Goal: Information Seeking & Learning: Learn about a topic

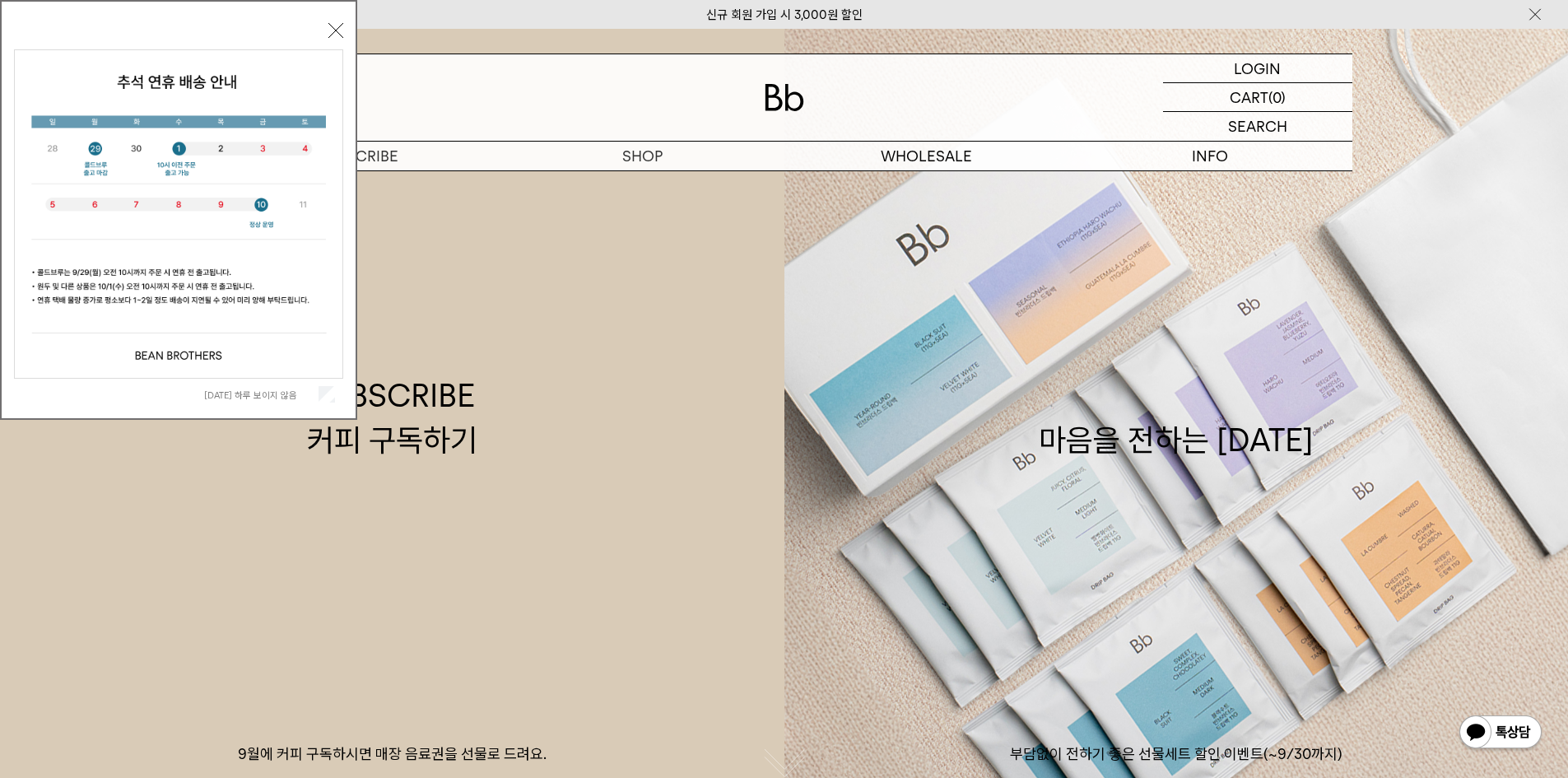
click at [331, 27] on button "닫기" at bounding box center [335, 30] width 15 height 15
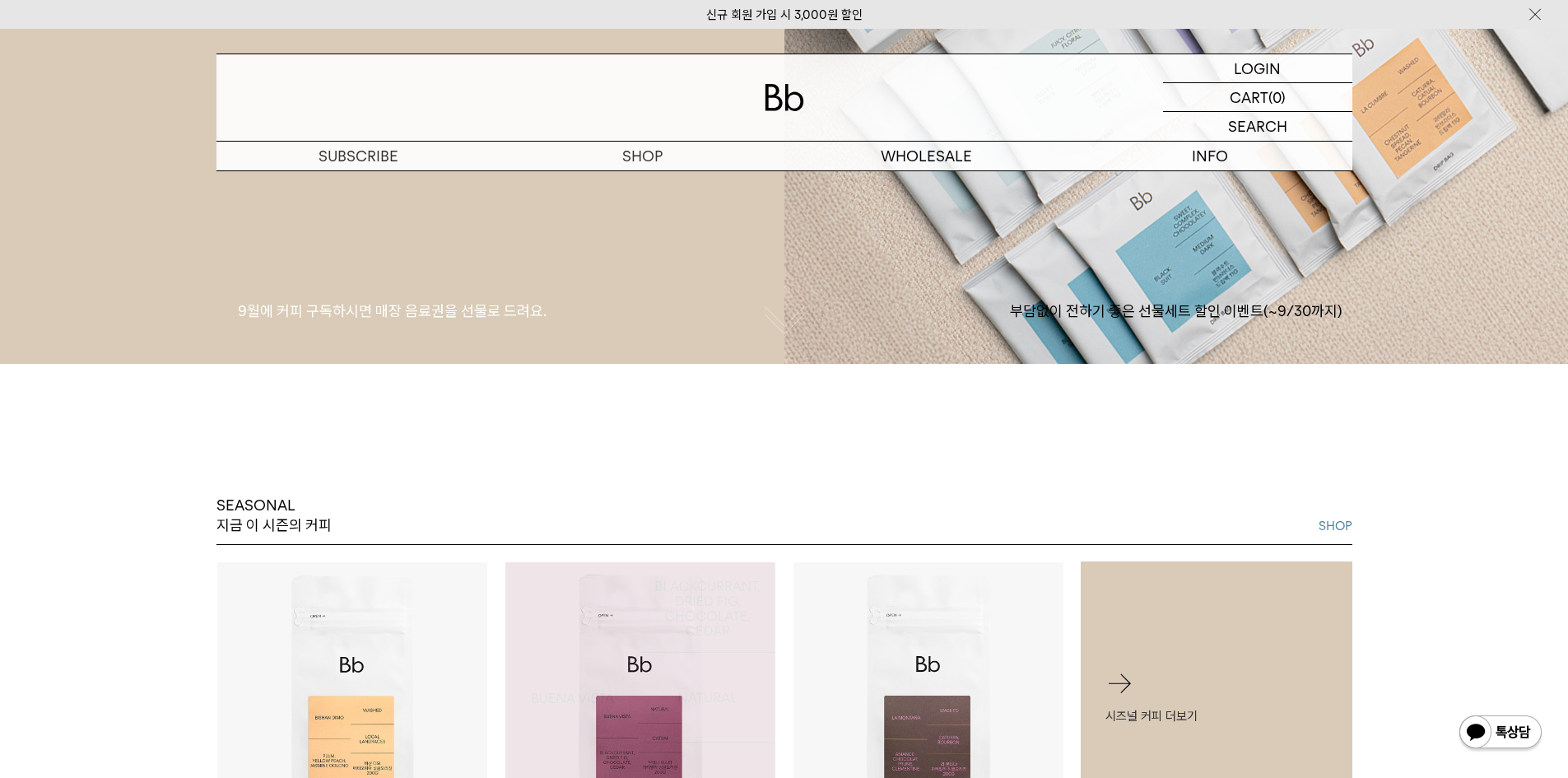
scroll to position [165, 0]
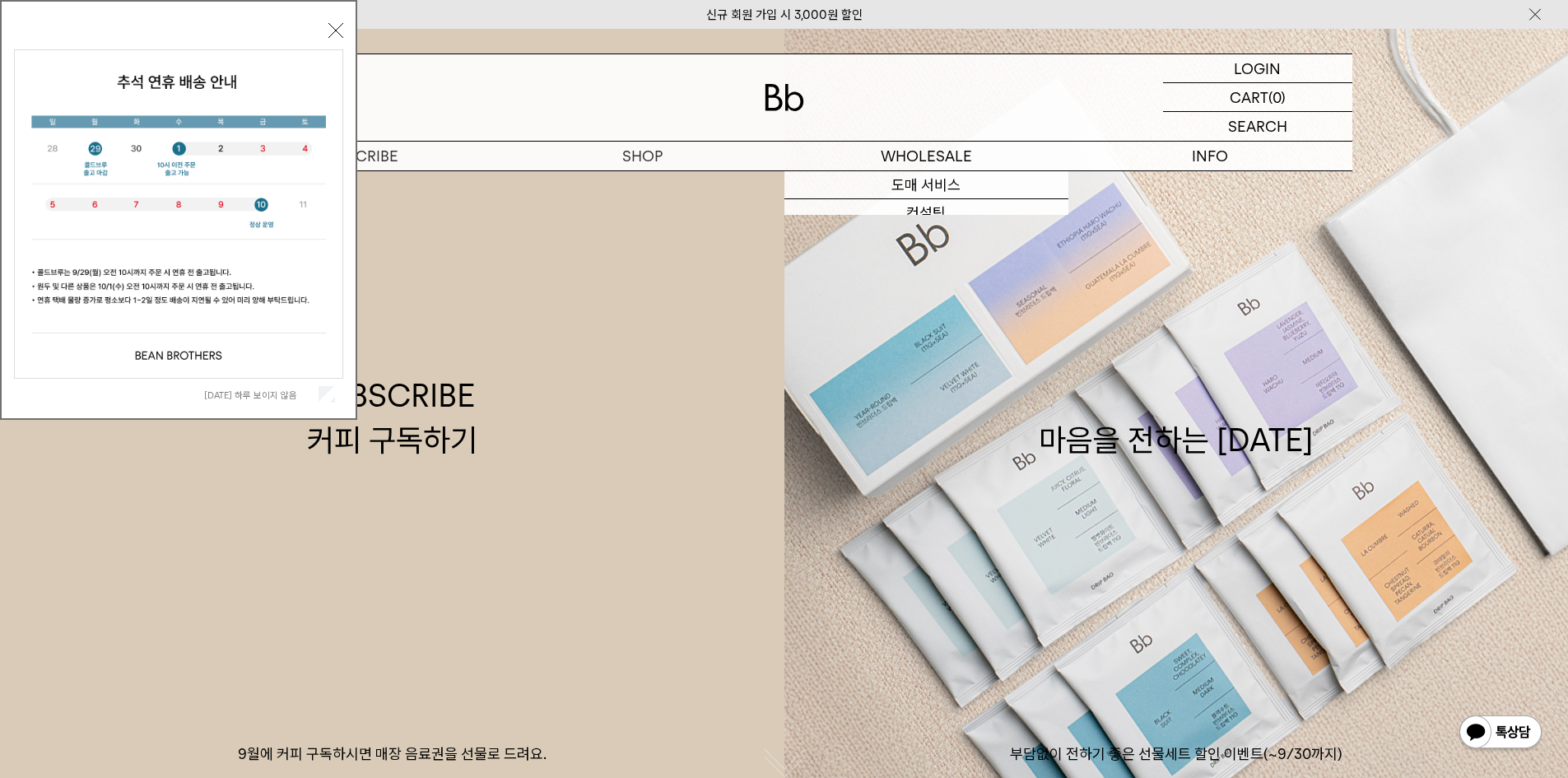
click at [333, 28] on button "닫기" at bounding box center [335, 30] width 15 height 15
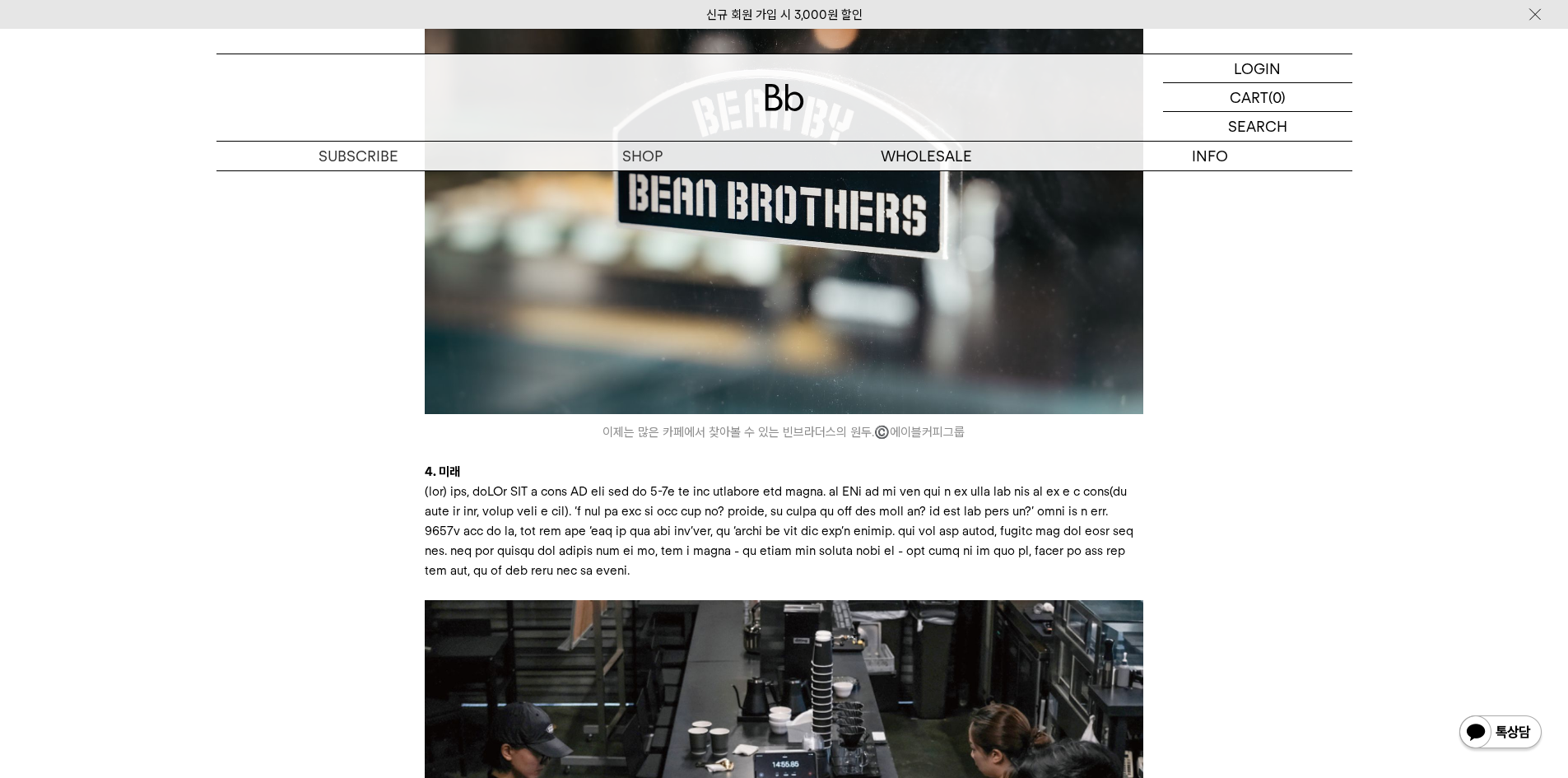
scroll to position [3294, 0]
